Goal: Task Accomplishment & Management: Use online tool/utility

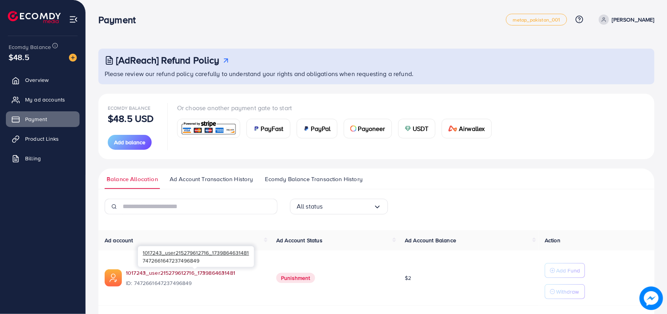
click at [200, 272] on link "1017243_user215279612716_1739864631481" at bounding box center [195, 273] width 138 height 8
click at [49, 141] on span "Product Links" at bounding box center [44, 139] width 34 height 8
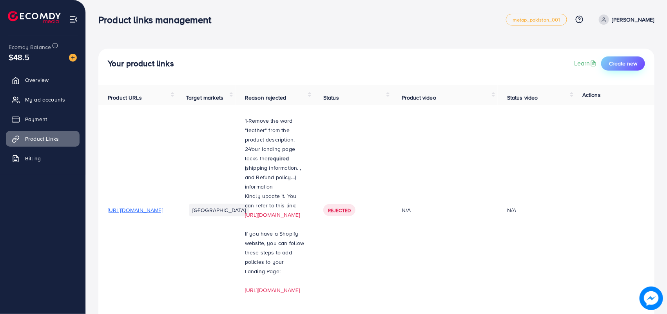
click at [624, 60] on span "Create new" at bounding box center [623, 64] width 28 height 8
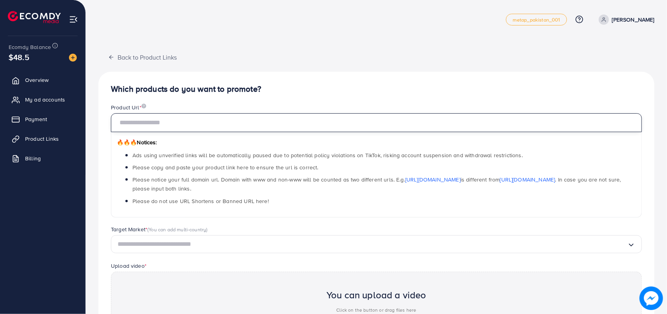
click at [375, 123] on input "text" at bounding box center [376, 122] width 531 height 19
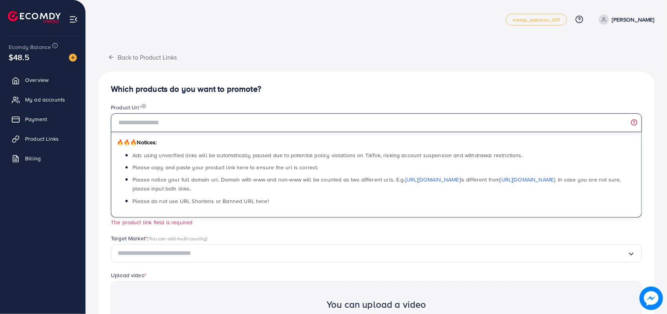
paste input "**********"
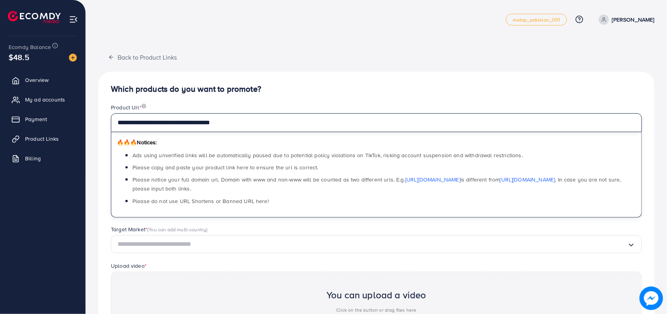
type input "**********"
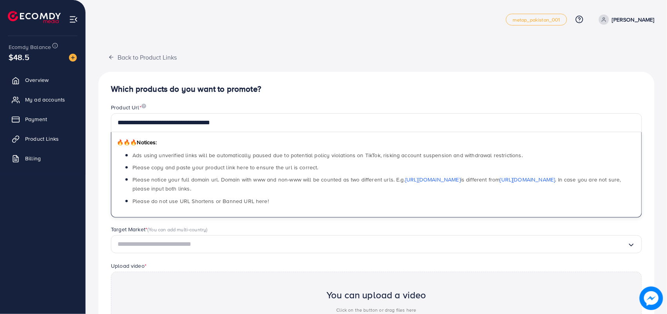
click at [282, 241] on input "Search for option" at bounding box center [373, 244] width 510 height 12
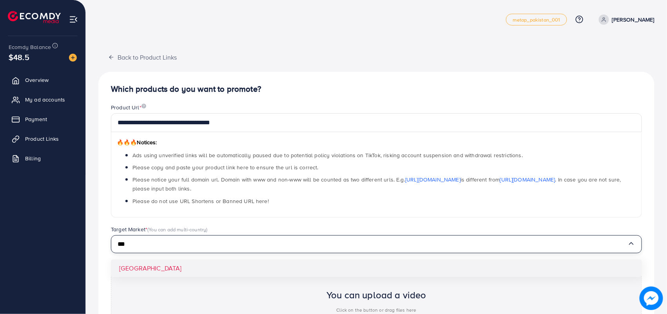
type input "***"
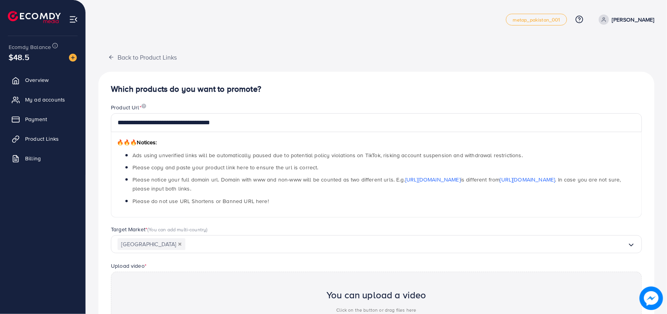
click at [296, 264] on div "**********" at bounding box center [376, 241] width 556 height 338
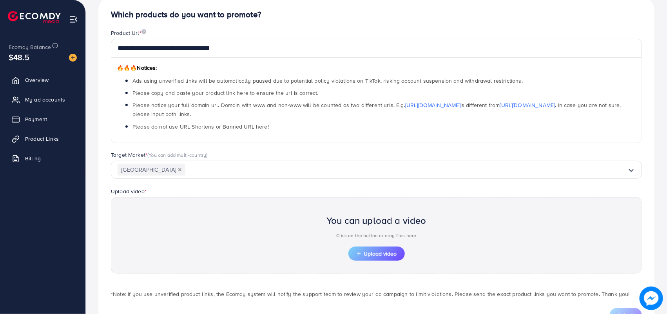
scroll to position [109, 0]
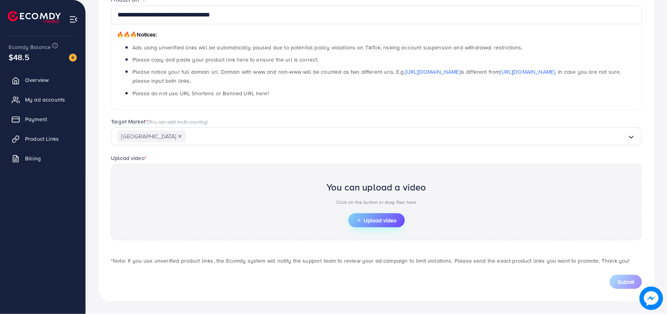
click at [380, 219] on span "Upload video" at bounding box center [376, 220] width 41 height 5
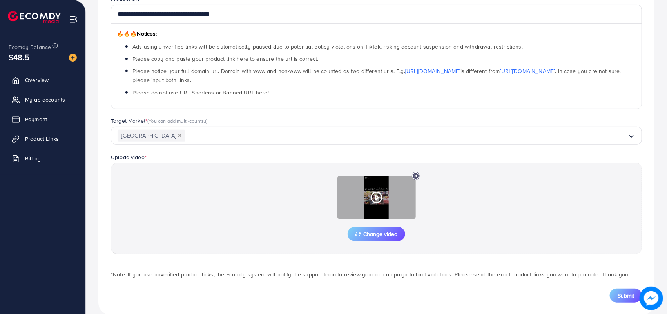
click at [377, 202] on icon at bounding box center [377, 197] width 13 height 13
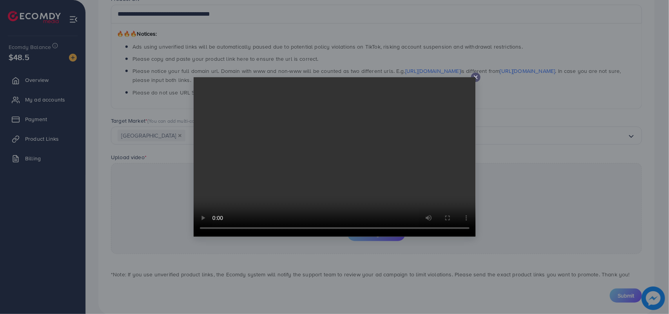
click at [476, 79] on icon at bounding box center [476, 77] width 6 height 6
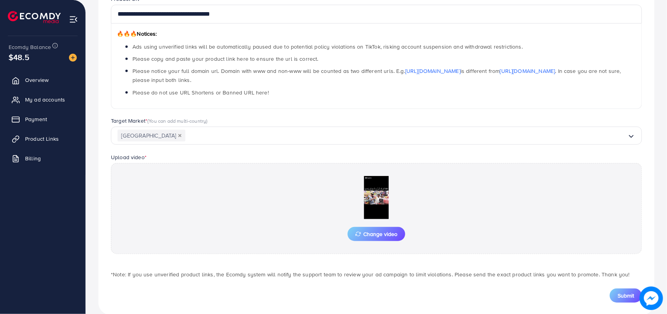
click at [667, 181] on div "**********" at bounding box center [377, 109] width 582 height 436
drag, startPoint x: 657, startPoint y: 184, endPoint x: 650, endPoint y: 253, distance: 69.7
click at [656, 240] on div "**********" at bounding box center [377, 109] width 582 height 436
click at [624, 252] on div "Change video" at bounding box center [376, 208] width 531 height 91
click at [624, 296] on span "Submit" at bounding box center [626, 296] width 16 height 8
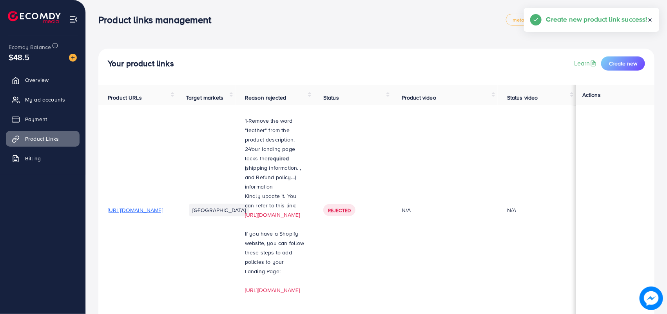
click at [653, 20] on icon at bounding box center [650, 19] width 5 height 5
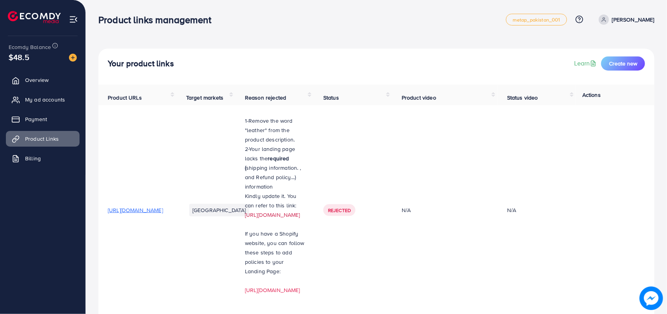
click at [300, 211] on link "[URL][DOMAIN_NAME]" at bounding box center [272, 215] width 55 height 8
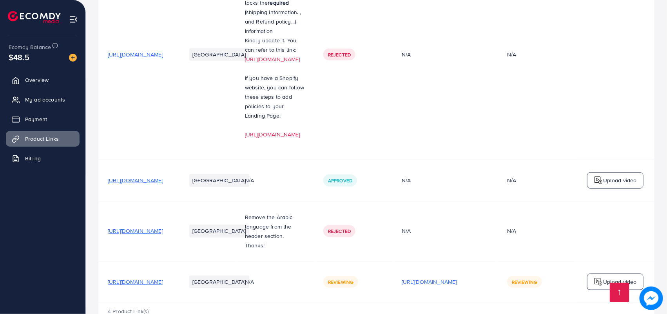
click at [612, 277] on p "Upload video" at bounding box center [621, 281] width 34 height 9
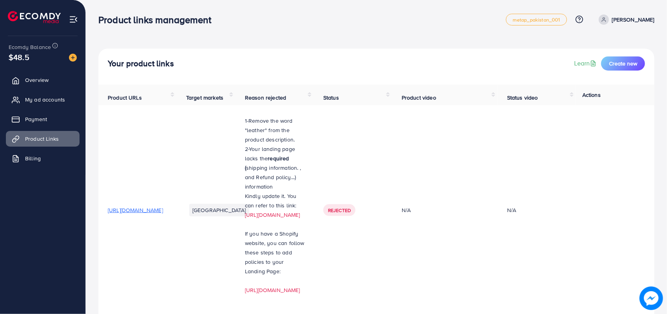
scroll to position [156, 0]
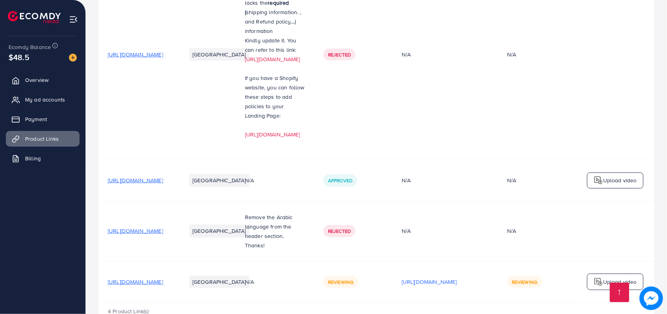
click at [354, 279] on span "Reviewing" at bounding box center [340, 282] width 25 height 7
click at [249, 276] on li "[GEOGRAPHIC_DATA]" at bounding box center [219, 282] width 60 height 13
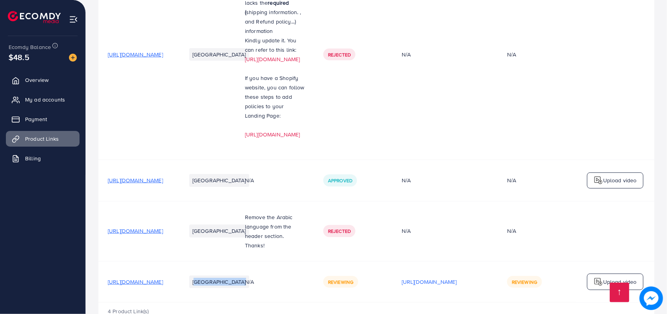
click at [249, 276] on li "[GEOGRAPHIC_DATA]" at bounding box center [219, 282] width 60 height 13
click at [249, 225] on li "[GEOGRAPHIC_DATA]" at bounding box center [219, 231] width 60 height 13
click at [163, 278] on span "[URL][DOMAIN_NAME]" at bounding box center [135, 282] width 55 height 8
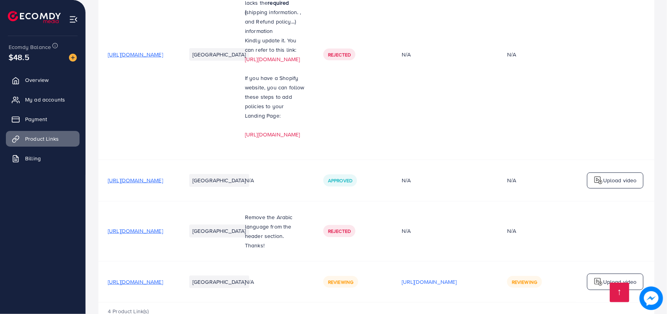
click at [163, 176] on span "[URL][DOMAIN_NAME]" at bounding box center [135, 180] width 55 height 8
click at [618, 176] on p "Upload video" at bounding box center [621, 180] width 34 height 9
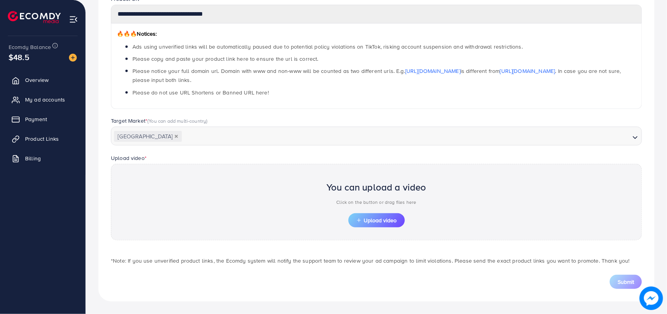
scroll to position [109, 0]
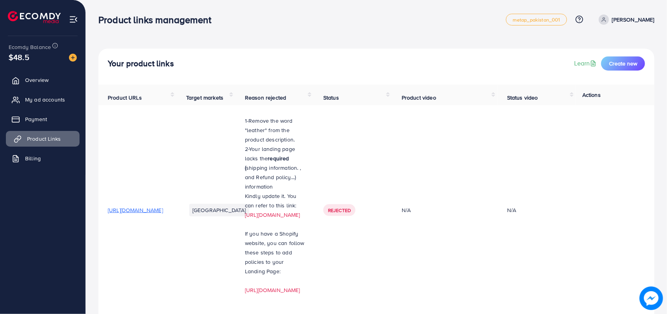
click at [47, 140] on span "Product Links" at bounding box center [44, 139] width 34 height 8
